Goal: Information Seeking & Learning: Learn about a topic

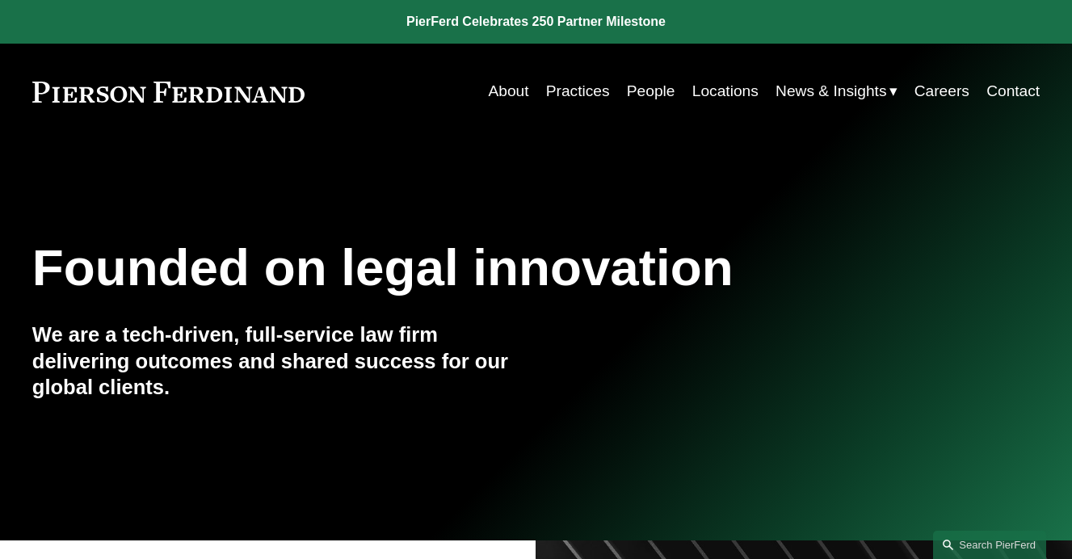
click at [572, 95] on link "Practices" at bounding box center [578, 91] width 64 height 31
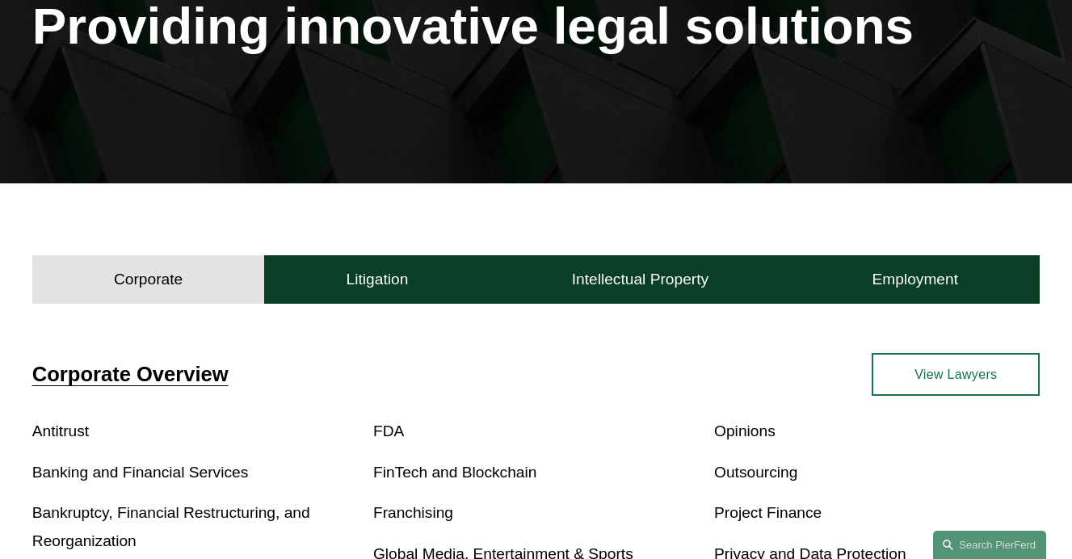
scroll to position [246, 0]
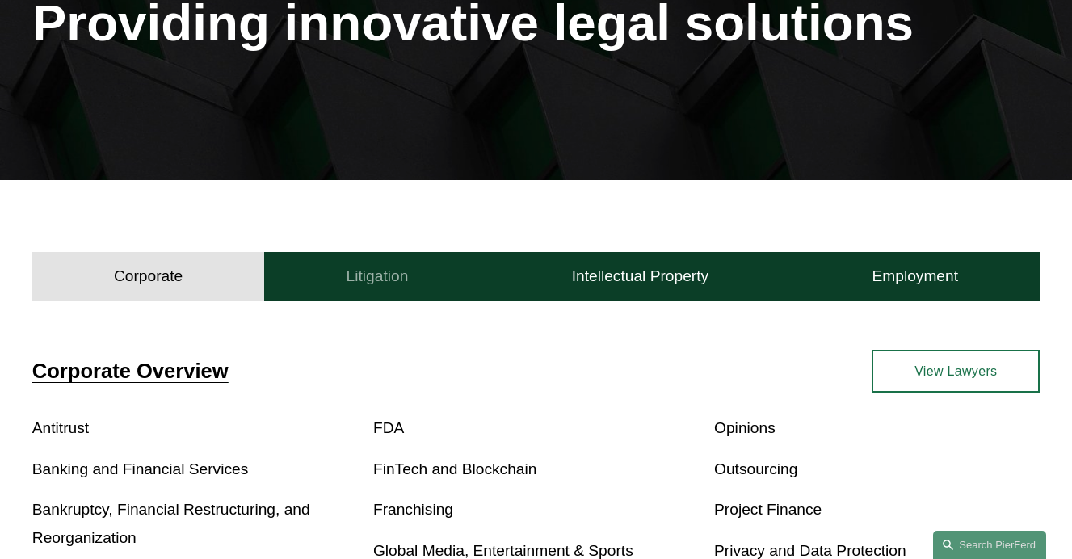
click at [373, 277] on h4 "Litigation" at bounding box center [378, 276] width 62 height 19
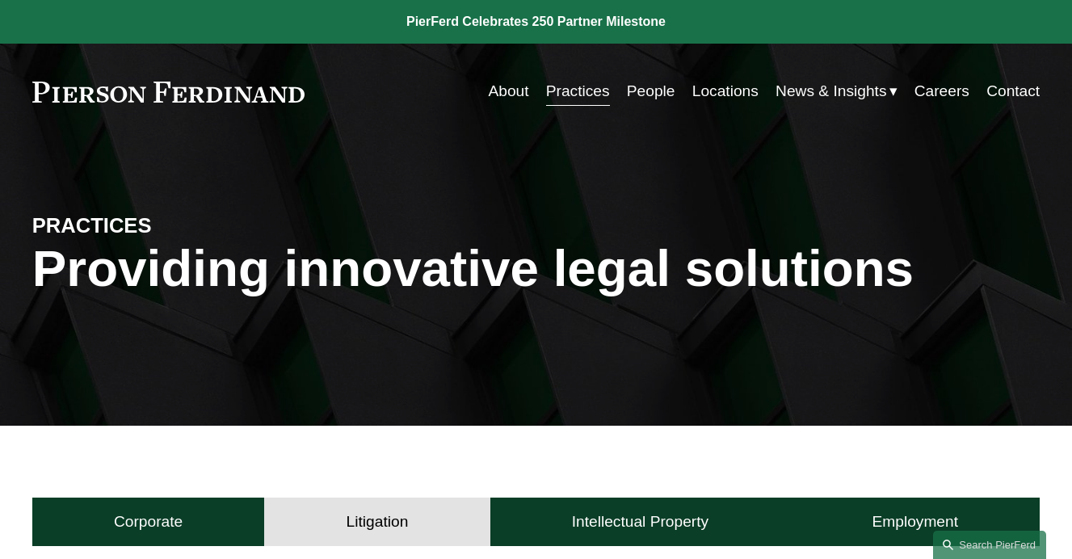
scroll to position [0, 0]
click at [629, 527] on h4 "Intellectual Property" at bounding box center [640, 521] width 137 height 19
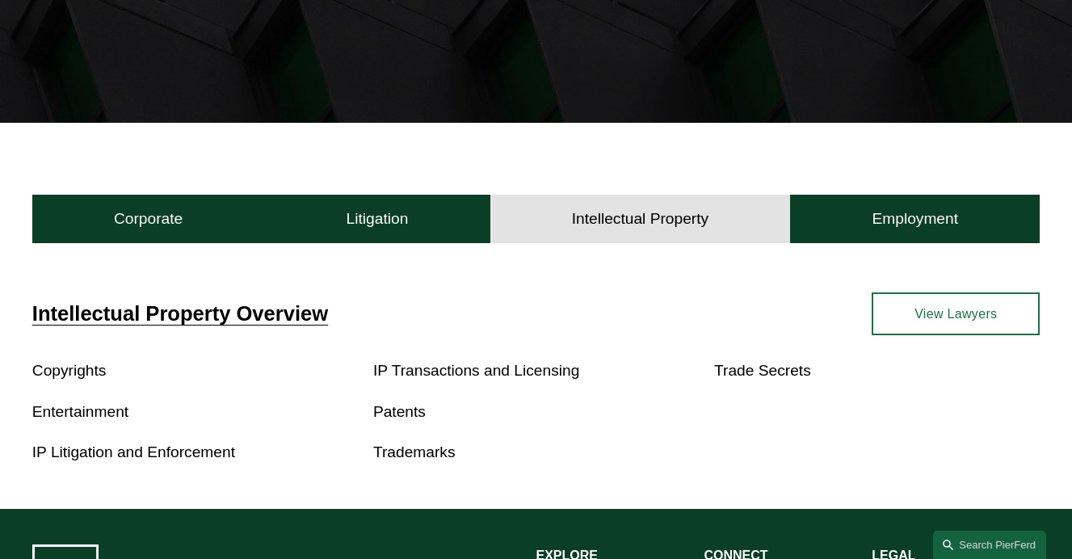
scroll to position [302, 0]
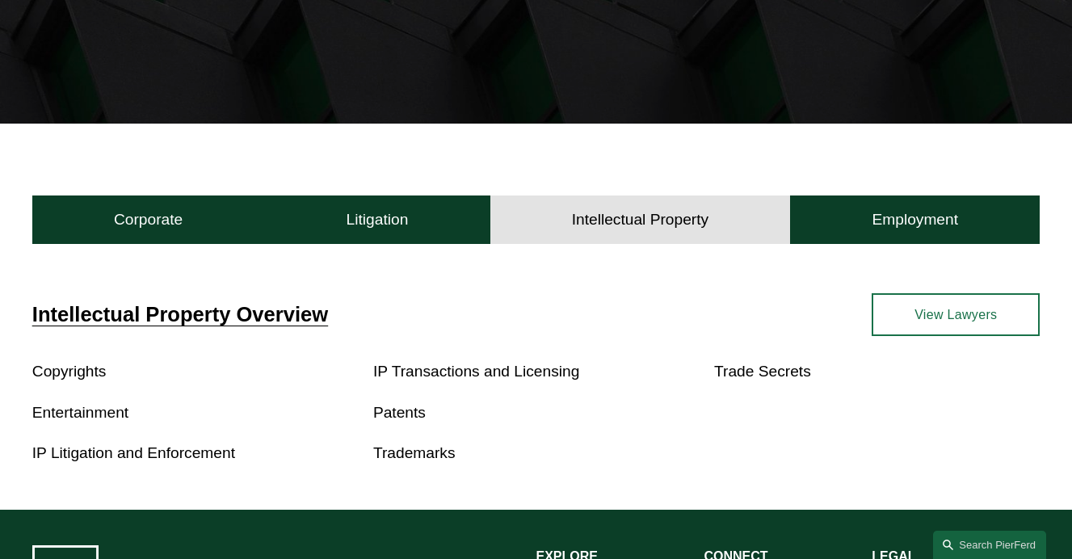
click at [415, 421] on link "Patents" at bounding box center [399, 412] width 53 height 17
click at [378, 211] on h4 "Litigation" at bounding box center [378, 219] width 62 height 19
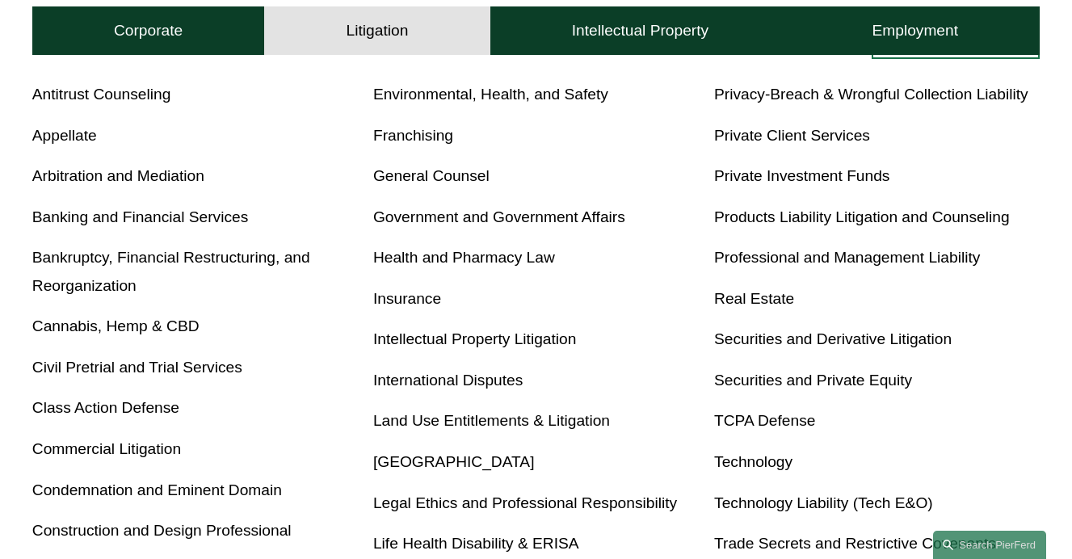
scroll to position [583, 0]
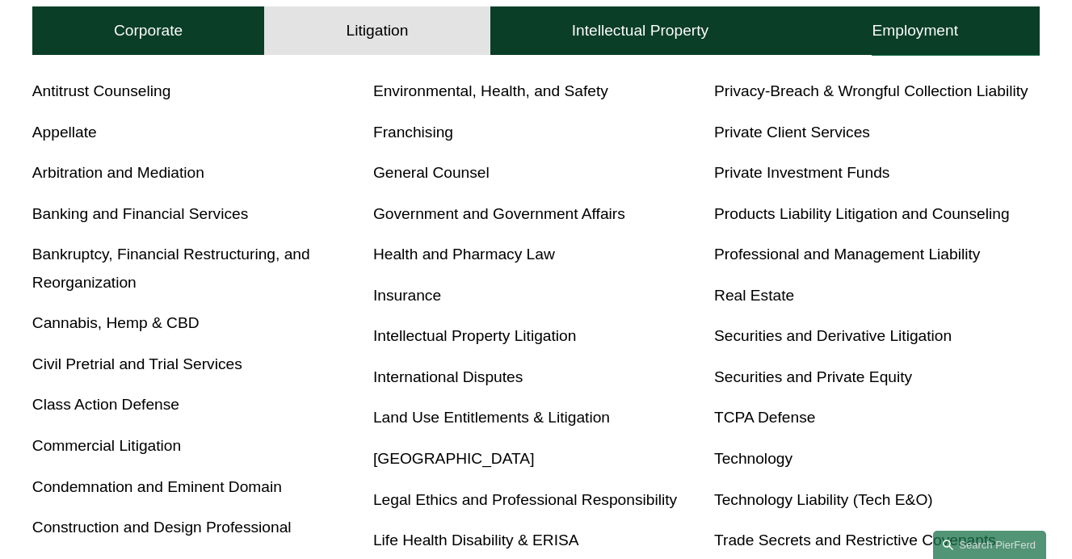
click at [105, 448] on link "Commercial Litigation" at bounding box center [106, 445] width 149 height 17
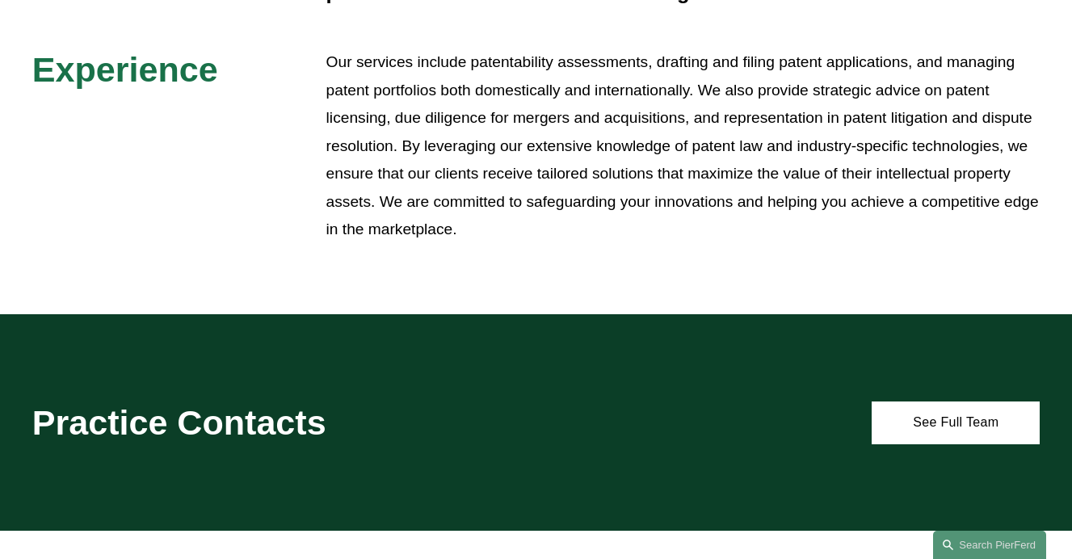
scroll to position [343, 0]
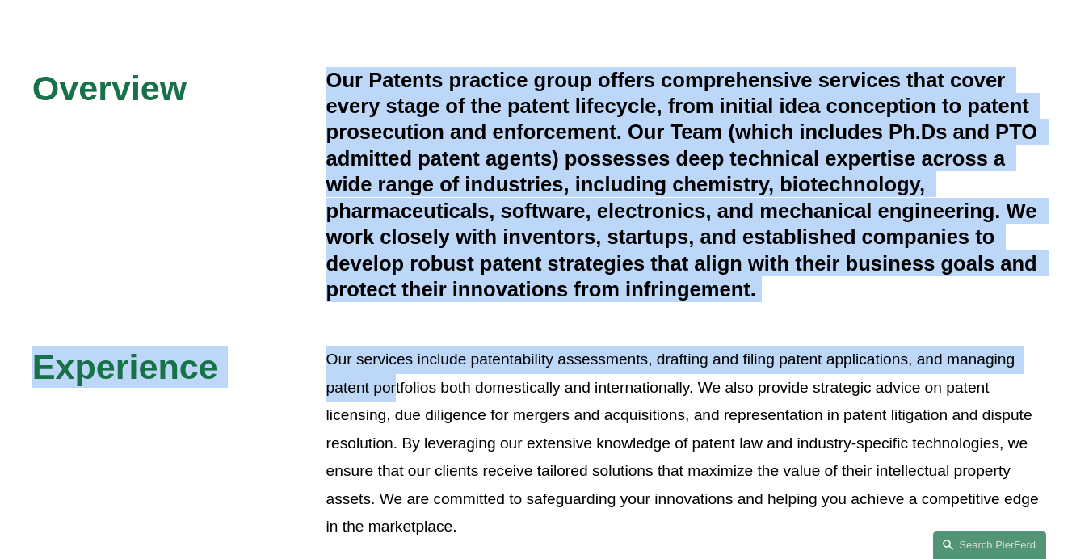
drag, startPoint x: 397, startPoint y: 367, endPoint x: 226, endPoint y: 192, distance: 244.0
click at [226, 192] on div "Overview Our Patents practice group offers comprehensive services that cover ev…" at bounding box center [536, 304] width 1072 height 474
click at [455, 49] on div "Overview Our Patents practice group offers comprehensive services that cover ev…" at bounding box center [536, 304] width 1072 height 616
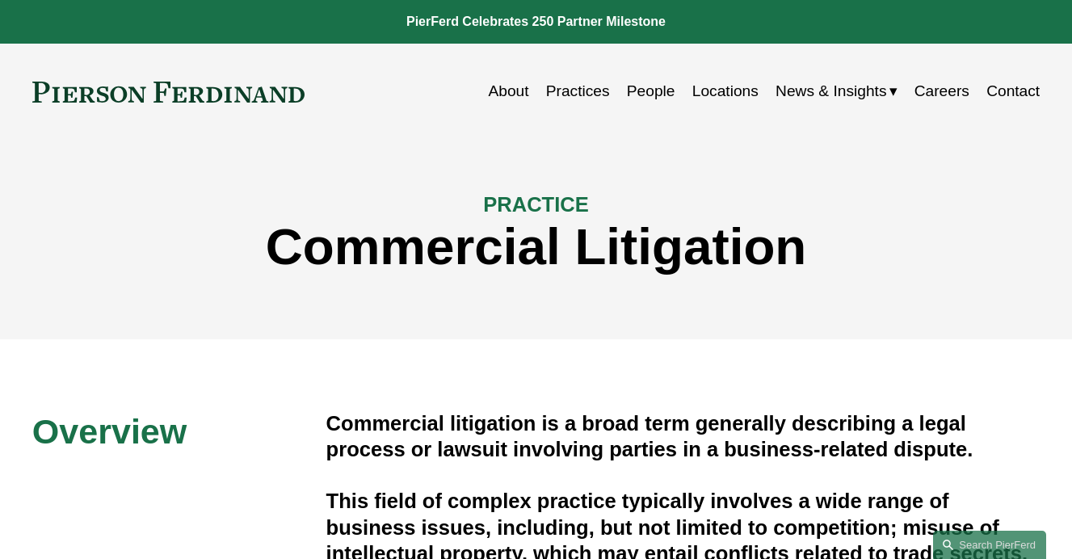
click at [577, 95] on link "Practices" at bounding box center [578, 91] width 64 height 31
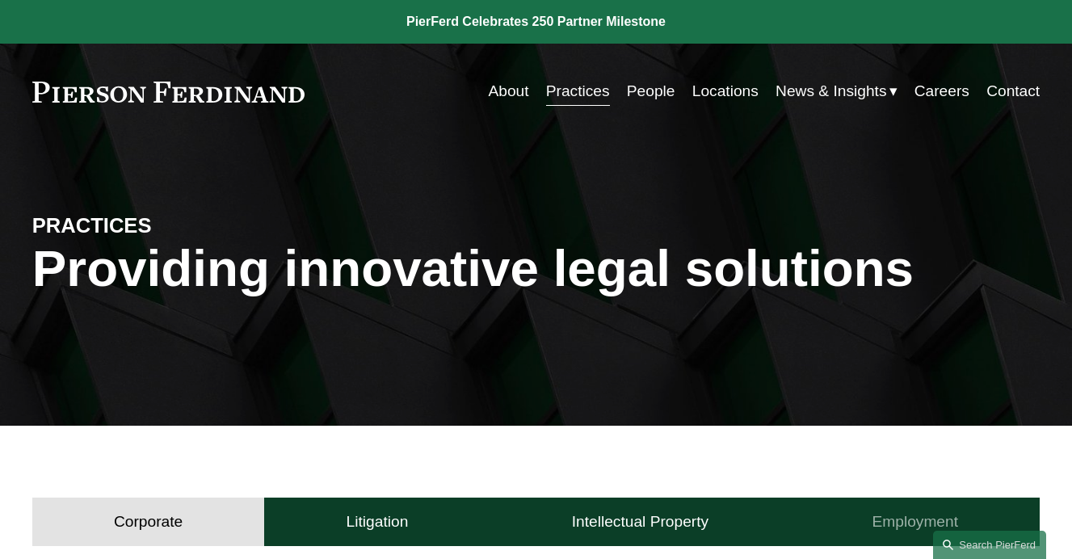
click at [933, 515] on h4 "Employment" at bounding box center [915, 521] width 86 height 19
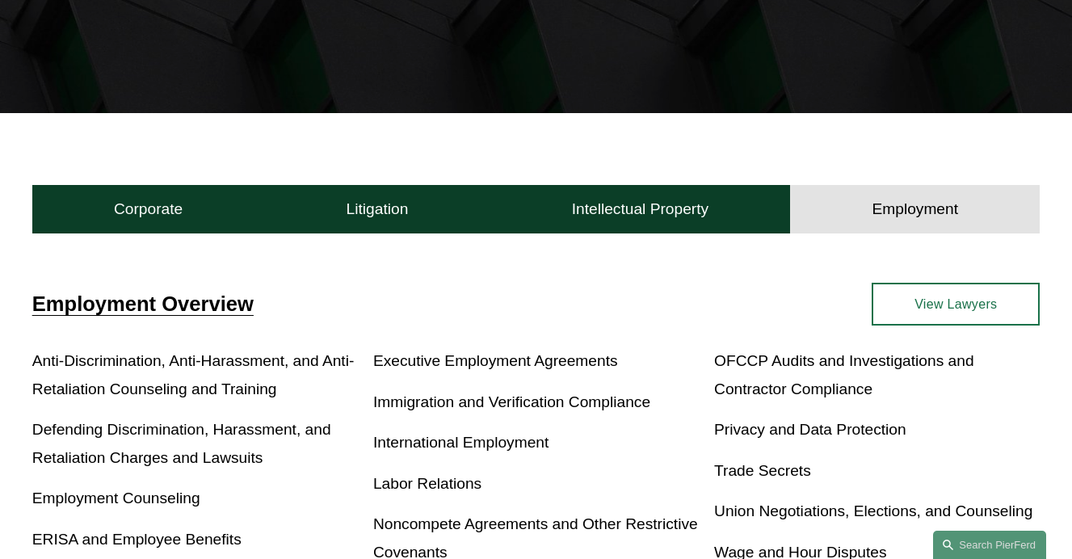
scroll to position [279, 0]
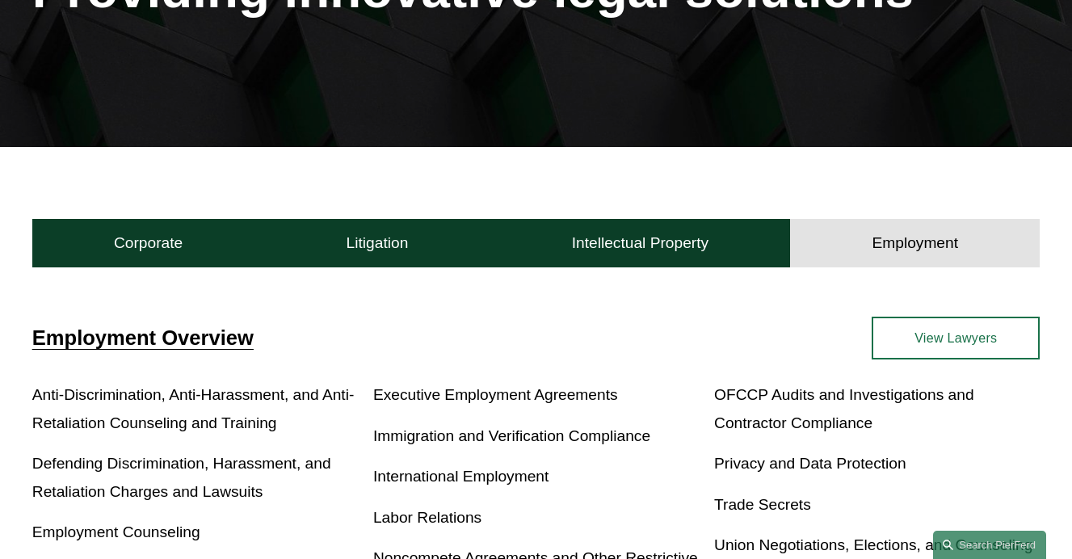
click at [142, 334] on span "Employment Overview" at bounding box center [142, 337] width 221 height 23
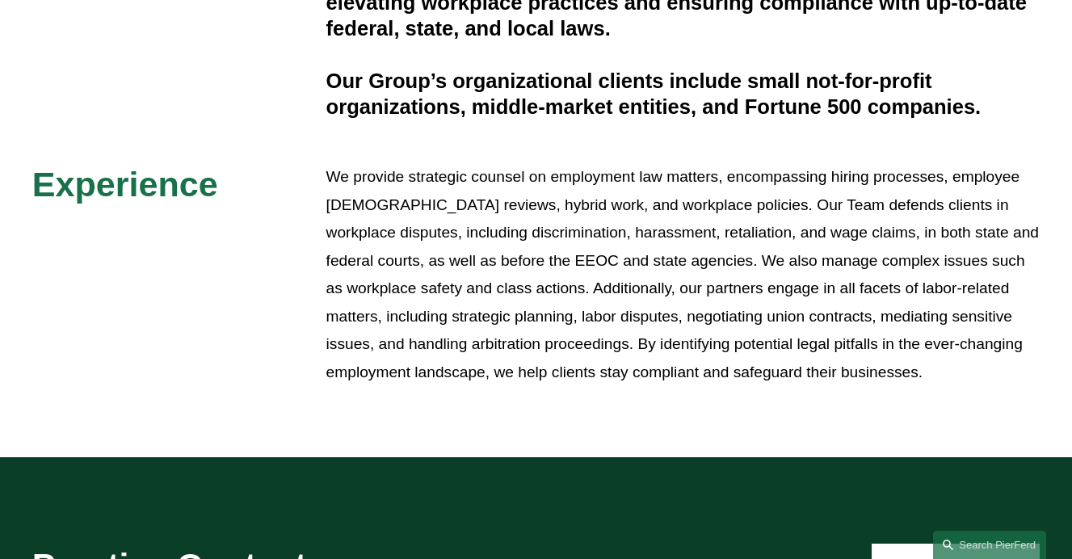
scroll to position [499, 0]
